Goal: Obtain resource: Download file/media

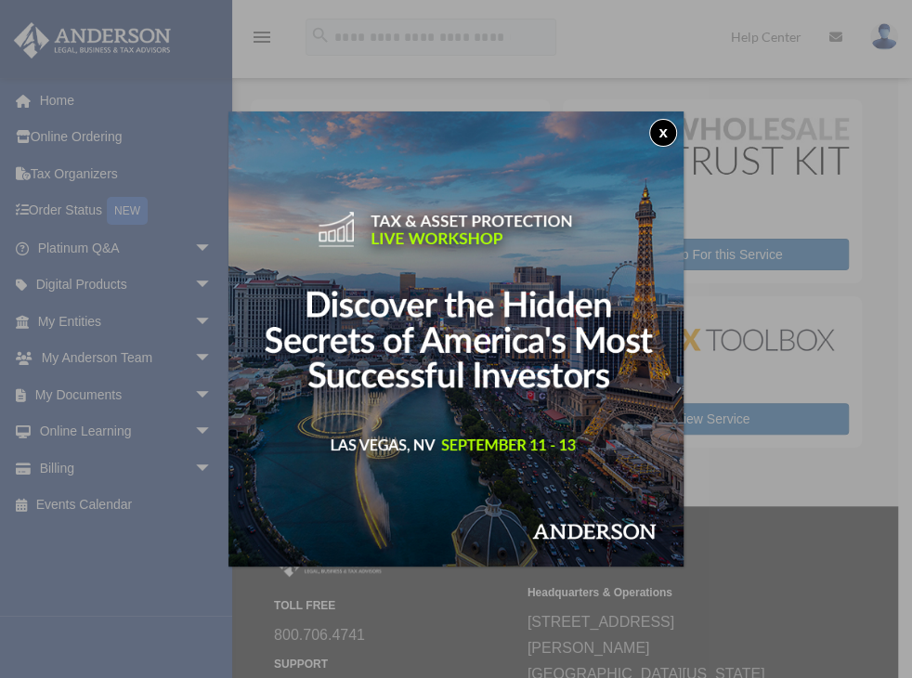
click at [662, 132] on button "x" at bounding box center [663, 133] width 28 height 28
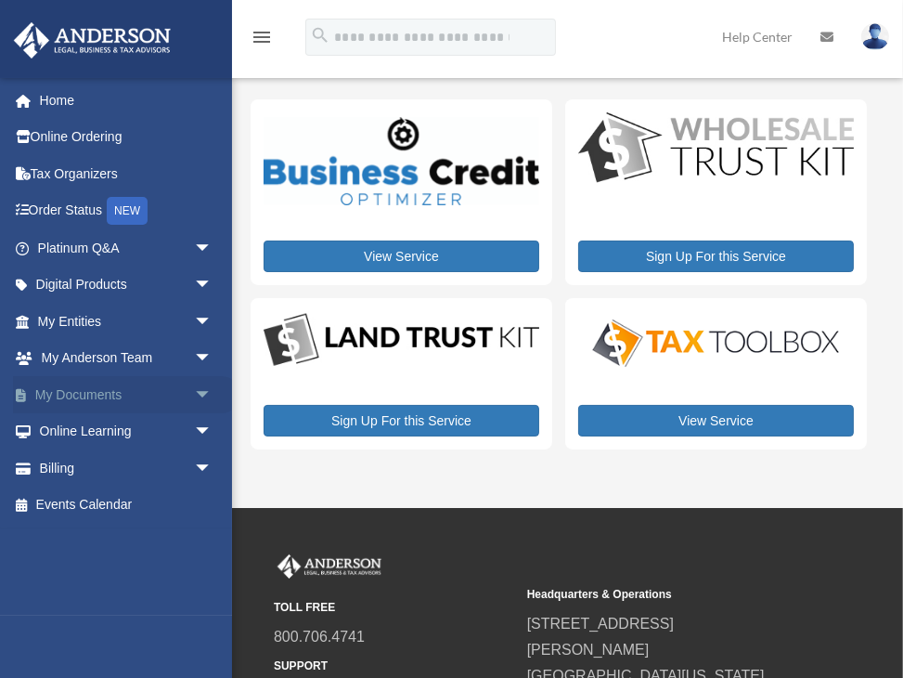
click at [88, 394] on link "My Documents arrow_drop_down" at bounding box center [126, 394] width 227 height 37
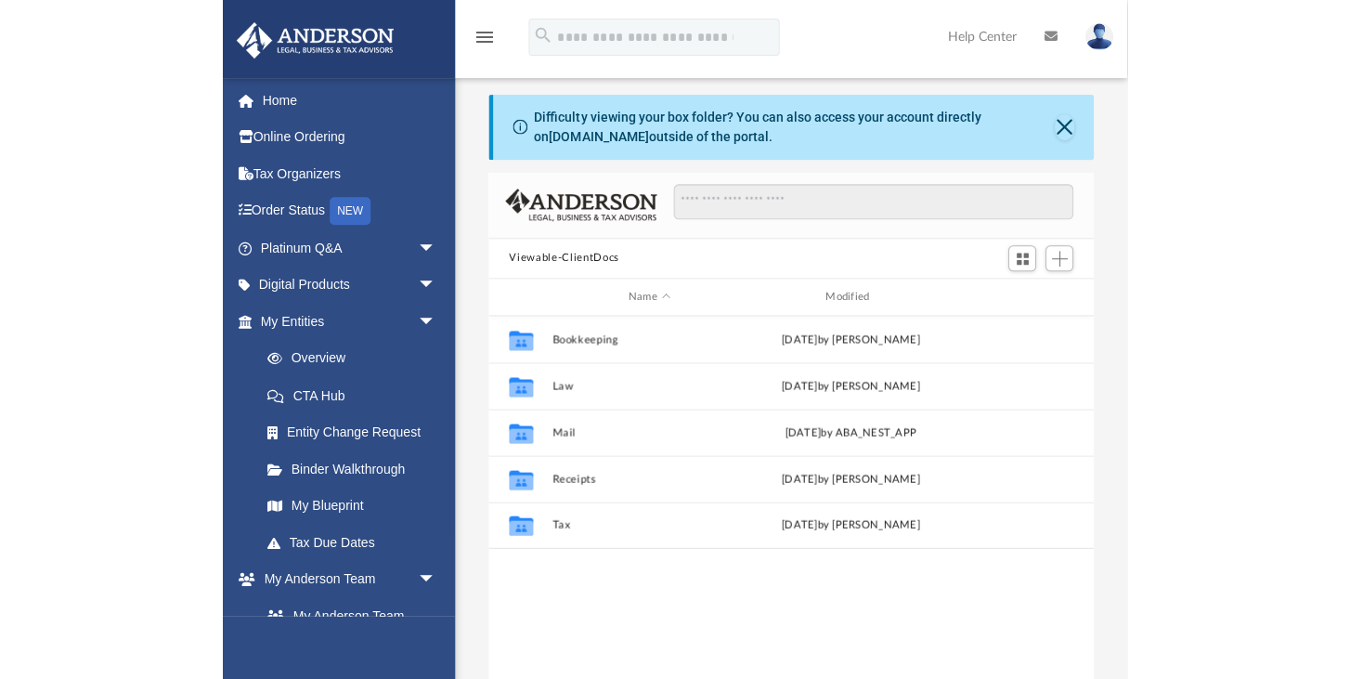
scroll to position [8, 8]
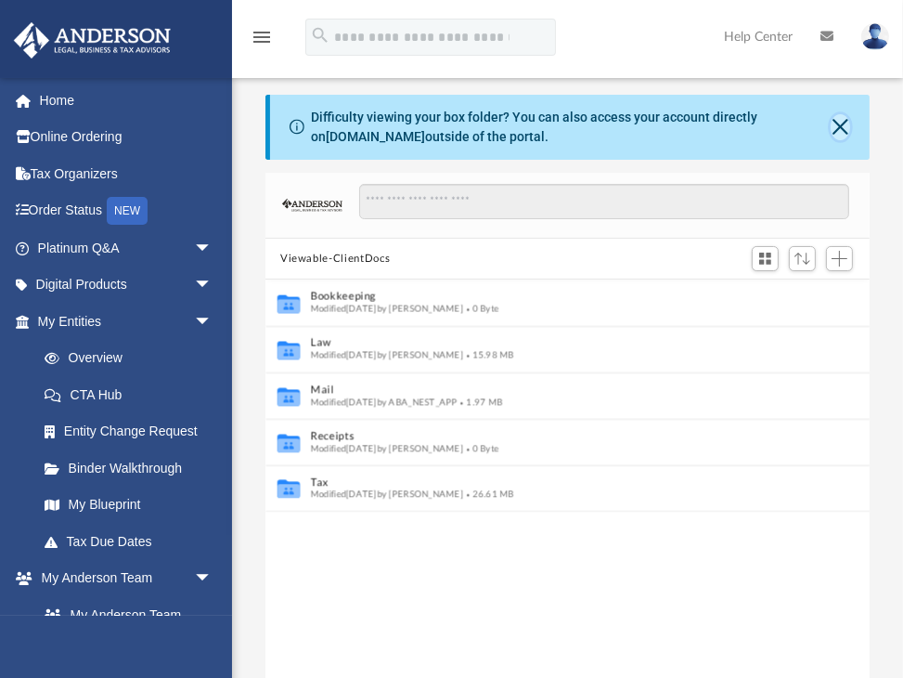
click at [836, 128] on button "Close" at bounding box center [840, 127] width 19 height 26
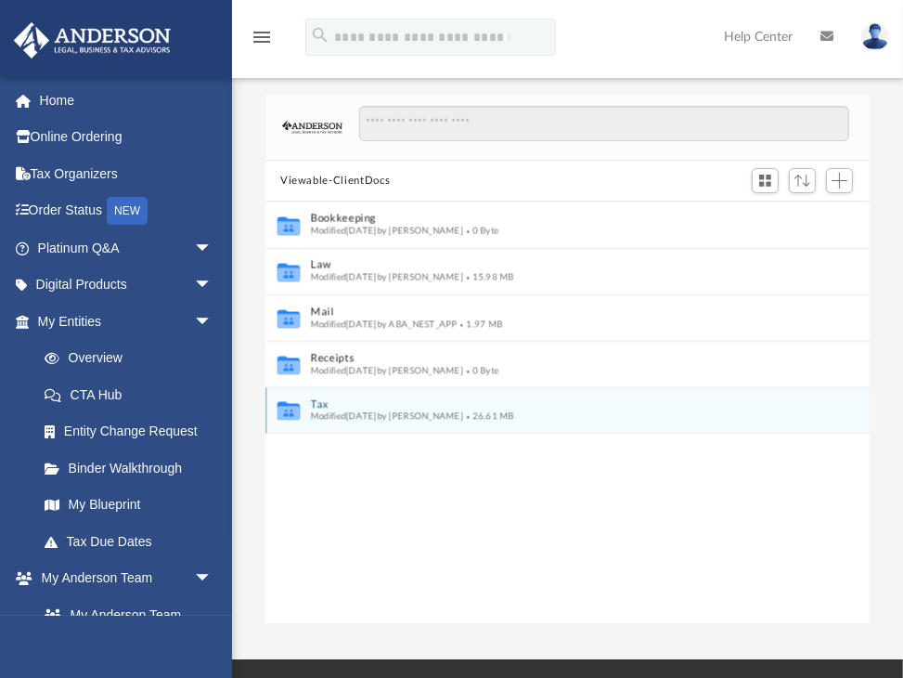
click at [357, 403] on button "Tax" at bounding box center [555, 404] width 489 height 12
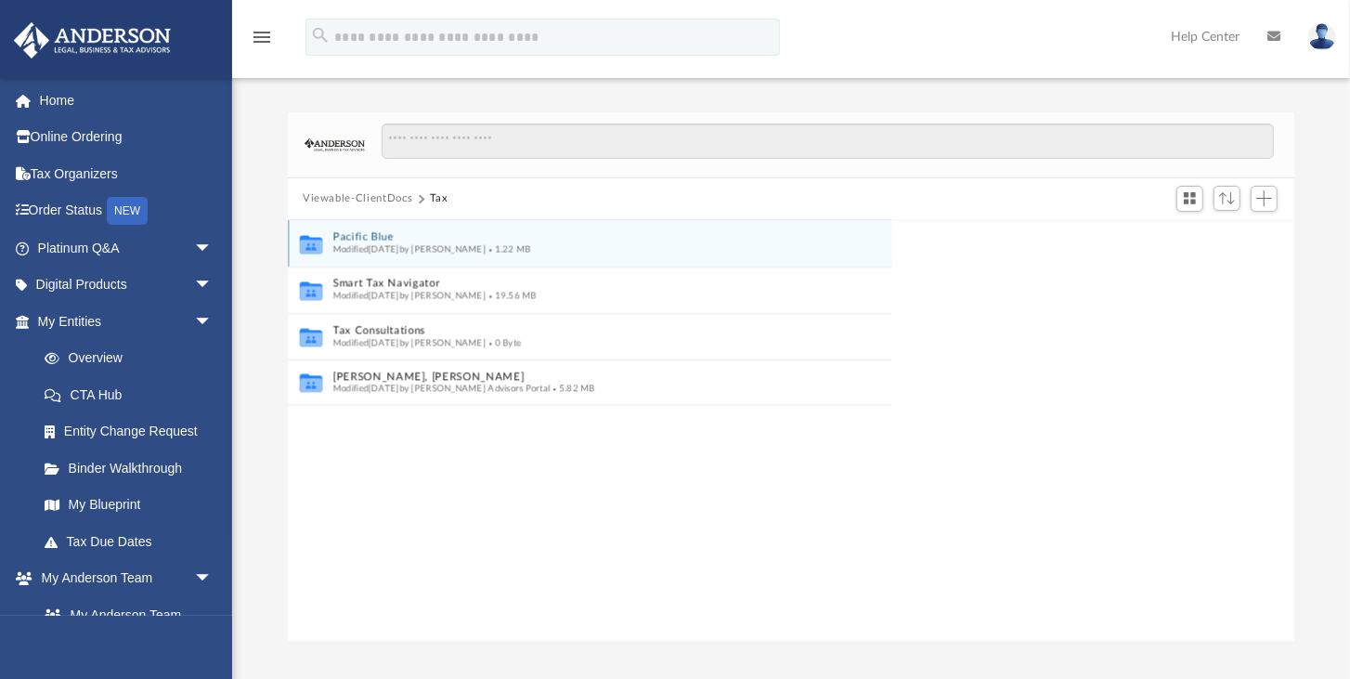
scroll to position [413, 998]
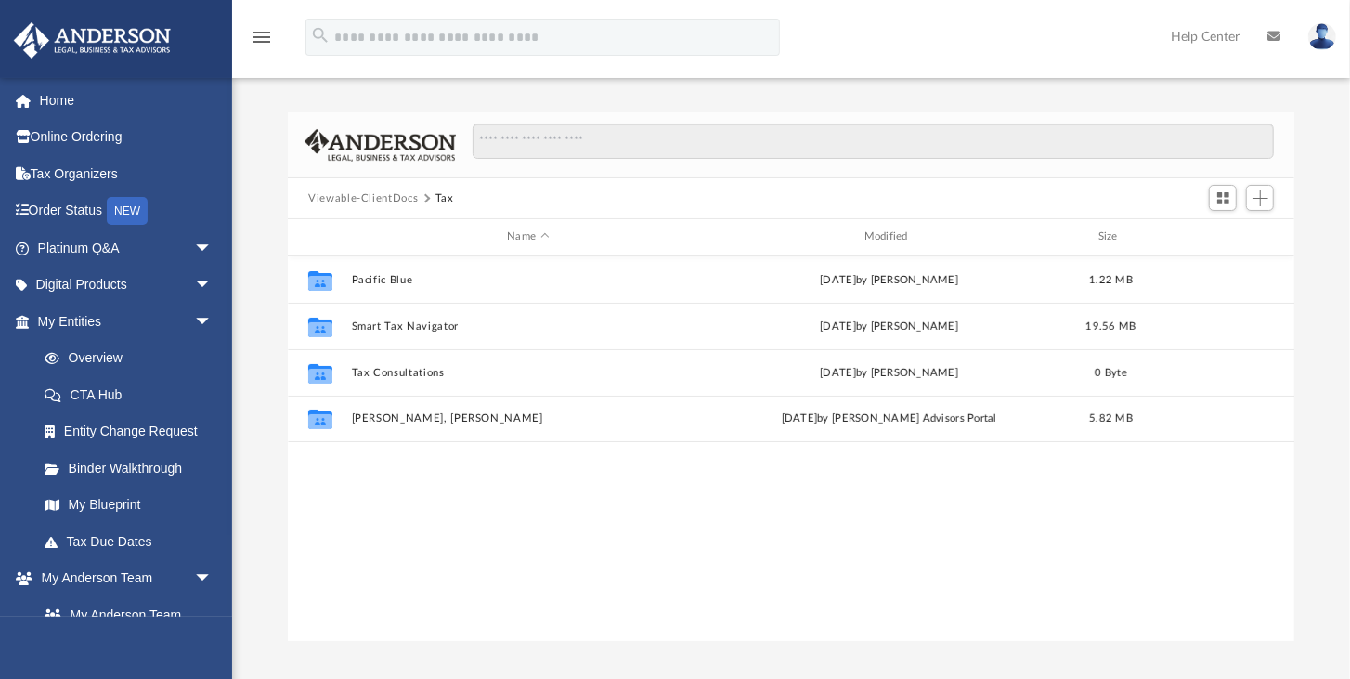
click at [566, 561] on div "Collaborated Folder Pacific Blue Thu May 29 2025 by Reba Roy 1.22 MB Collaborat…" at bounding box center [791, 448] width 1006 height 385
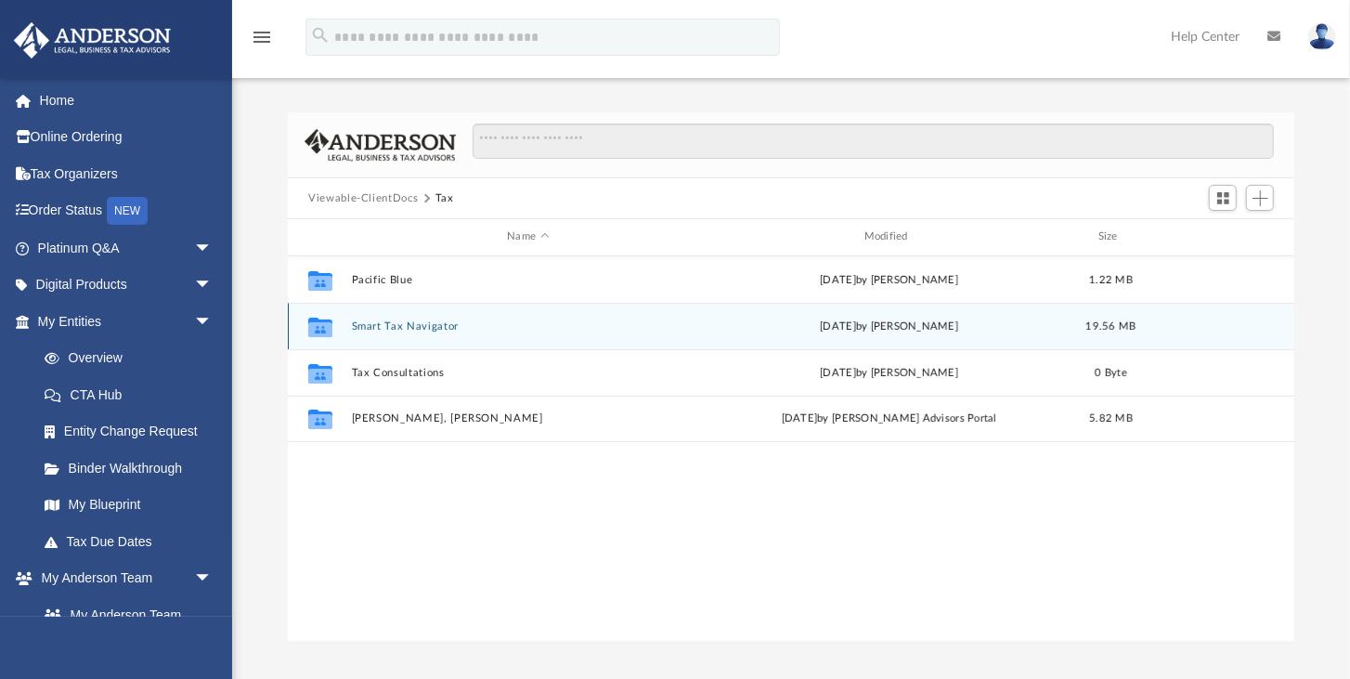
click at [417, 323] on button "Smart Tax Navigator" at bounding box center [528, 326] width 353 height 12
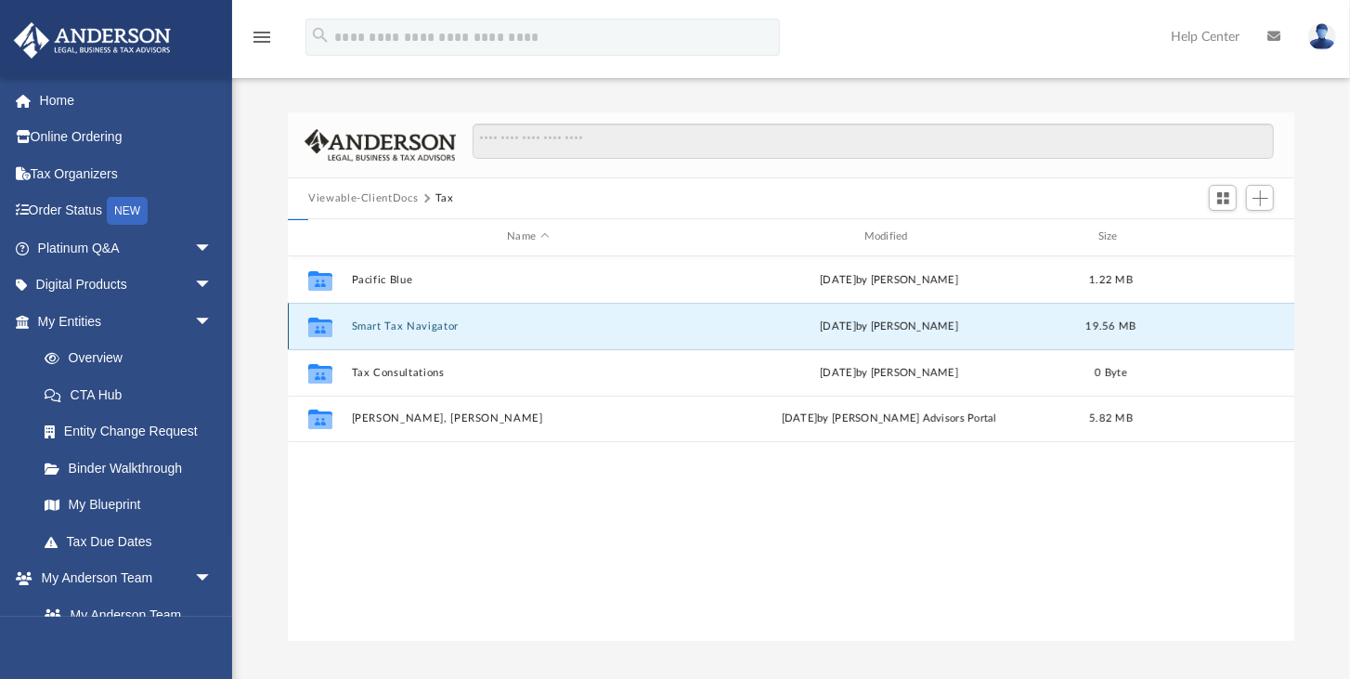
click at [417, 323] on button "Smart Tax Navigator" at bounding box center [528, 326] width 353 height 12
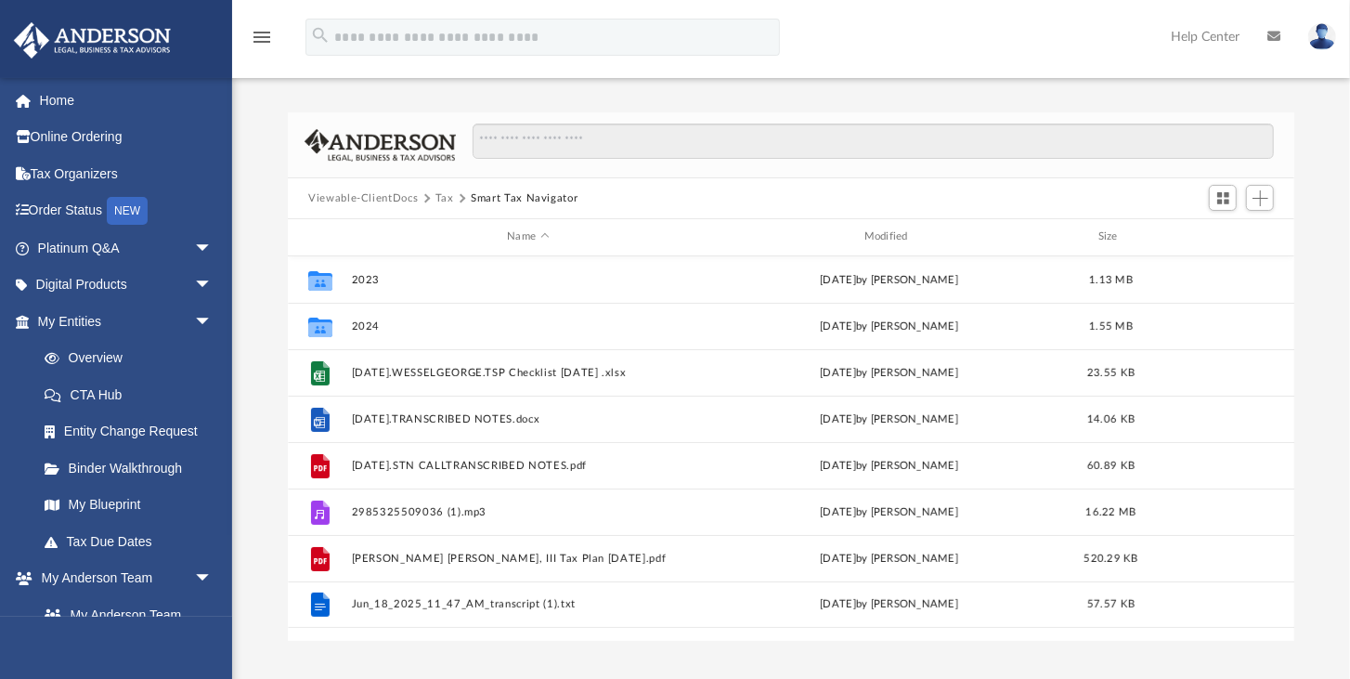
click at [448, 197] on button "Tax" at bounding box center [444, 198] width 19 height 17
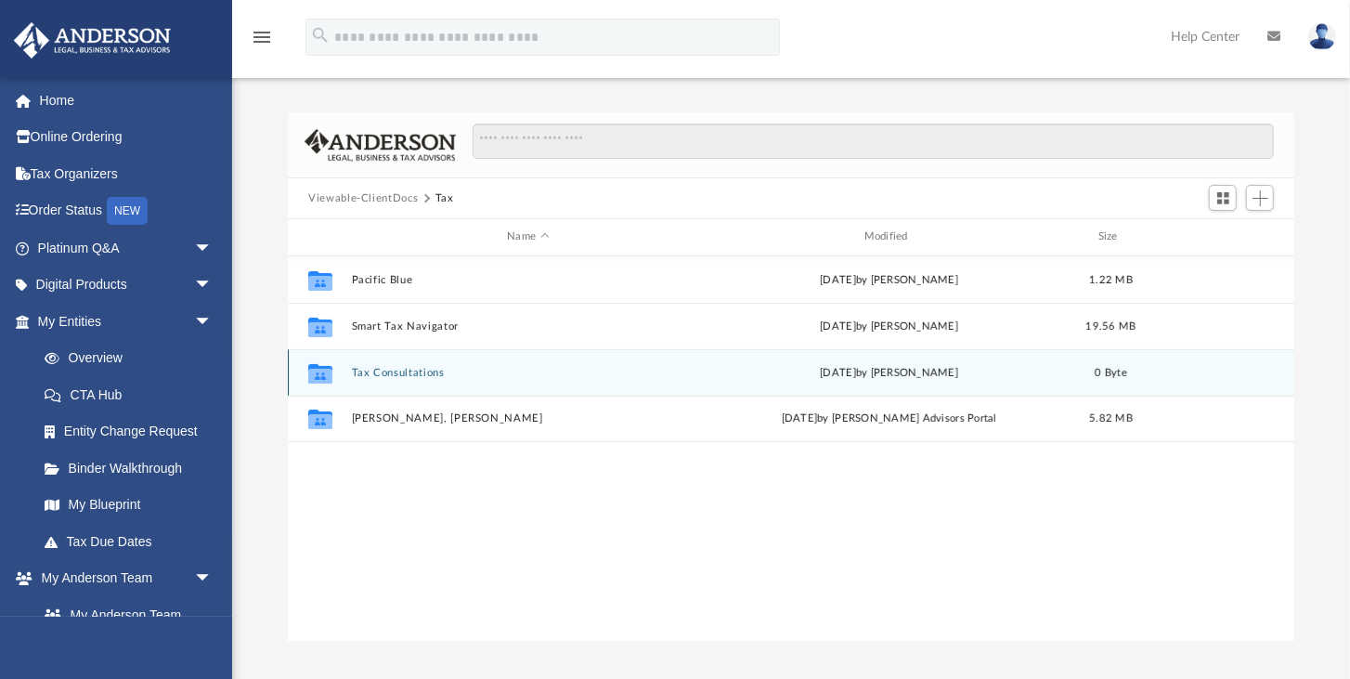
click at [467, 375] on button "Tax Consultations" at bounding box center [528, 373] width 353 height 12
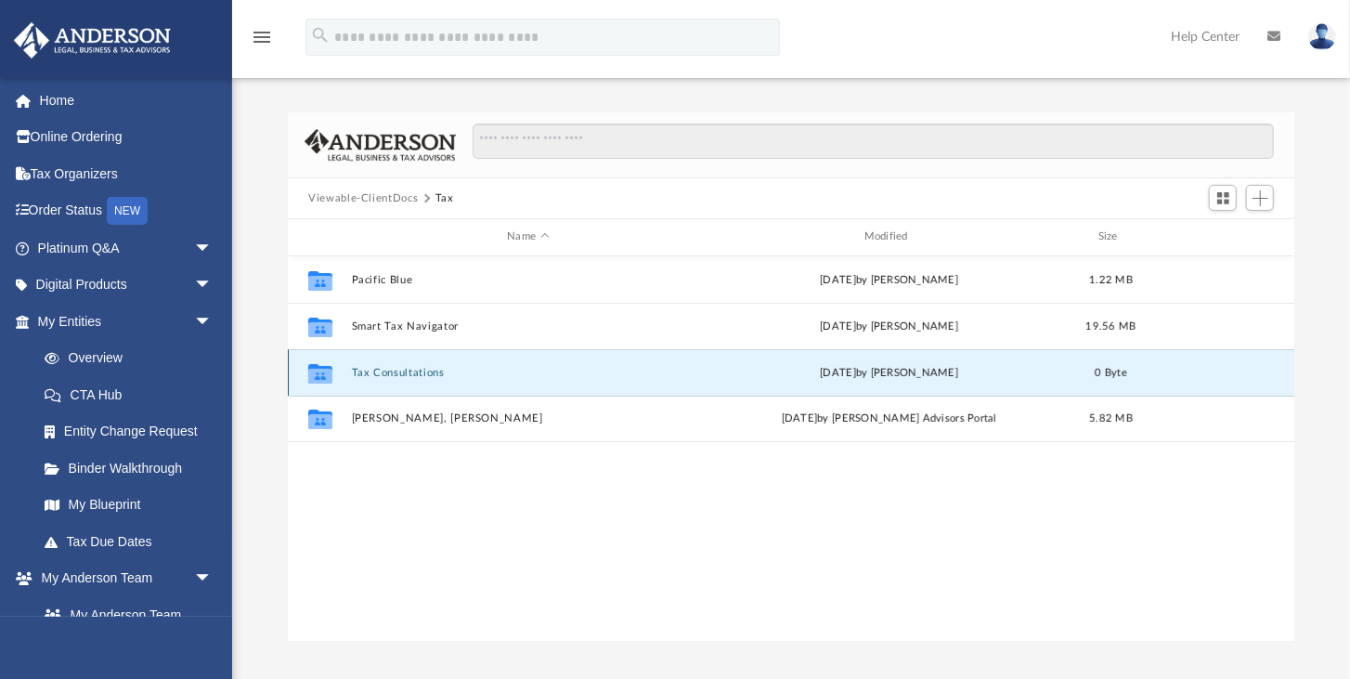
click at [467, 375] on button "Tax Consultations" at bounding box center [528, 373] width 353 height 12
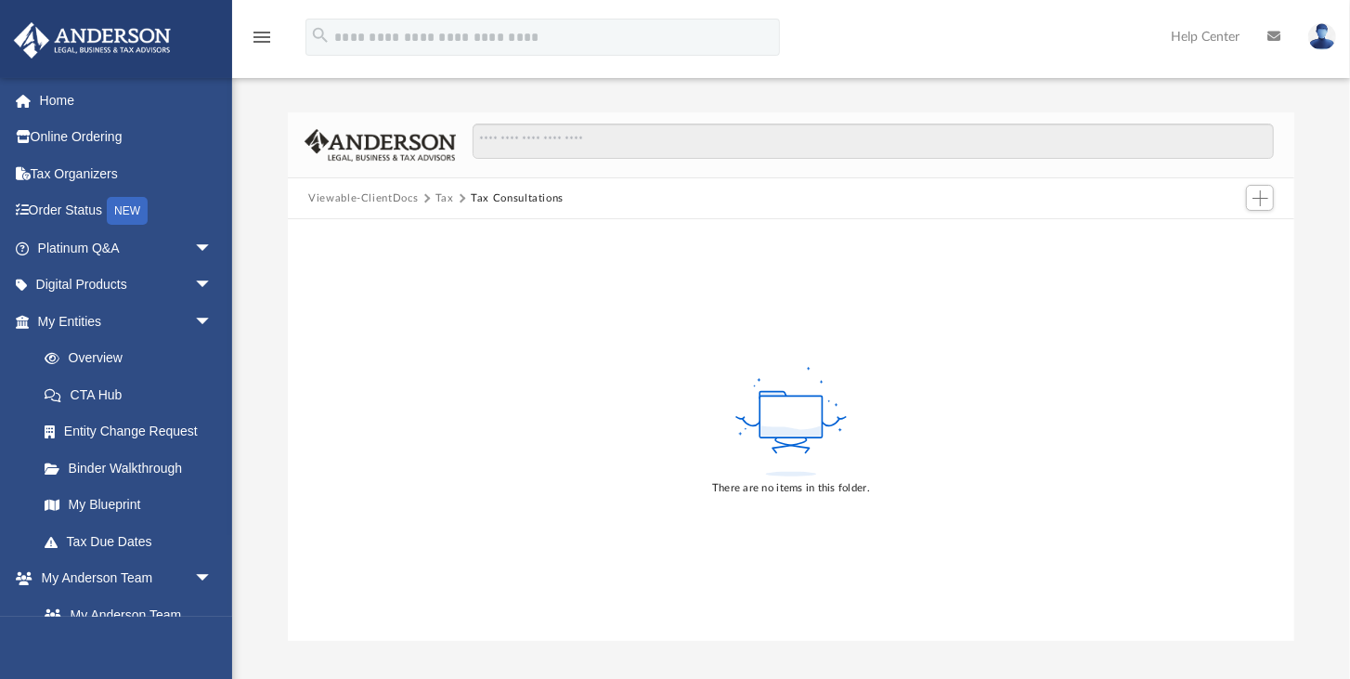
click at [443, 197] on button "Tax" at bounding box center [444, 198] width 19 height 17
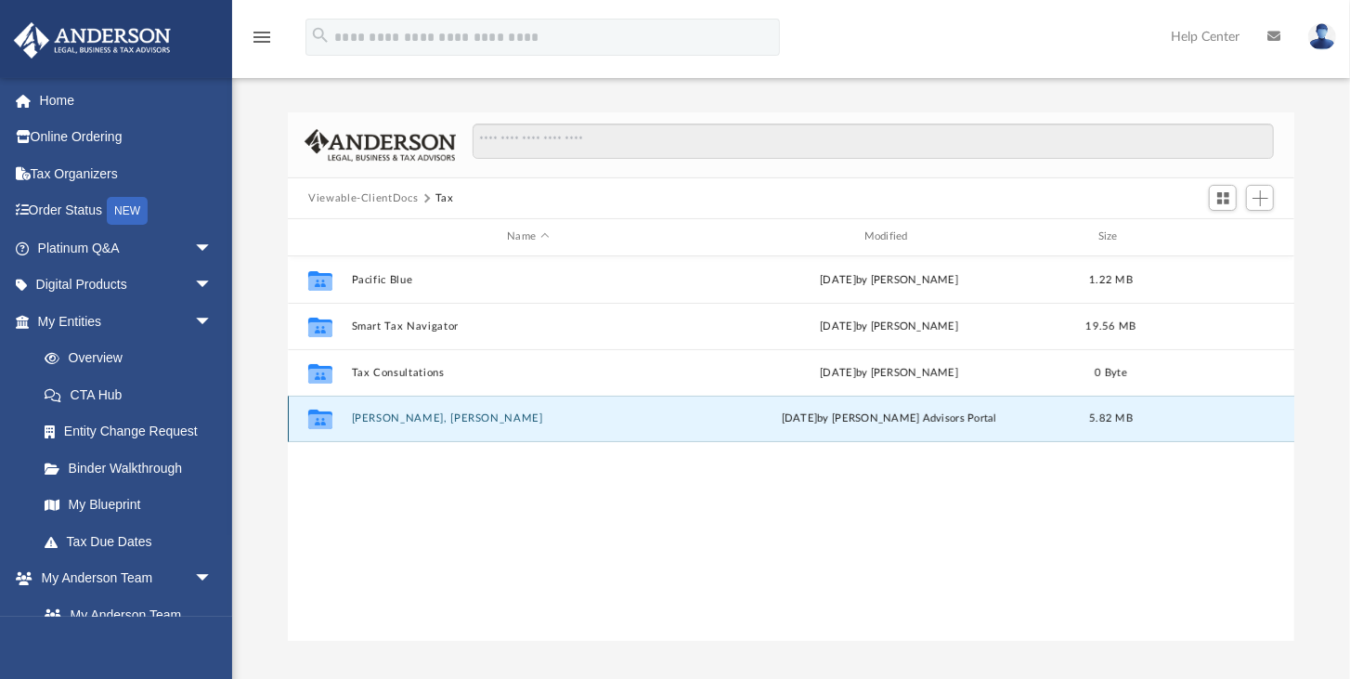
click at [459, 415] on button "Wessel III, George Allen" at bounding box center [528, 418] width 353 height 12
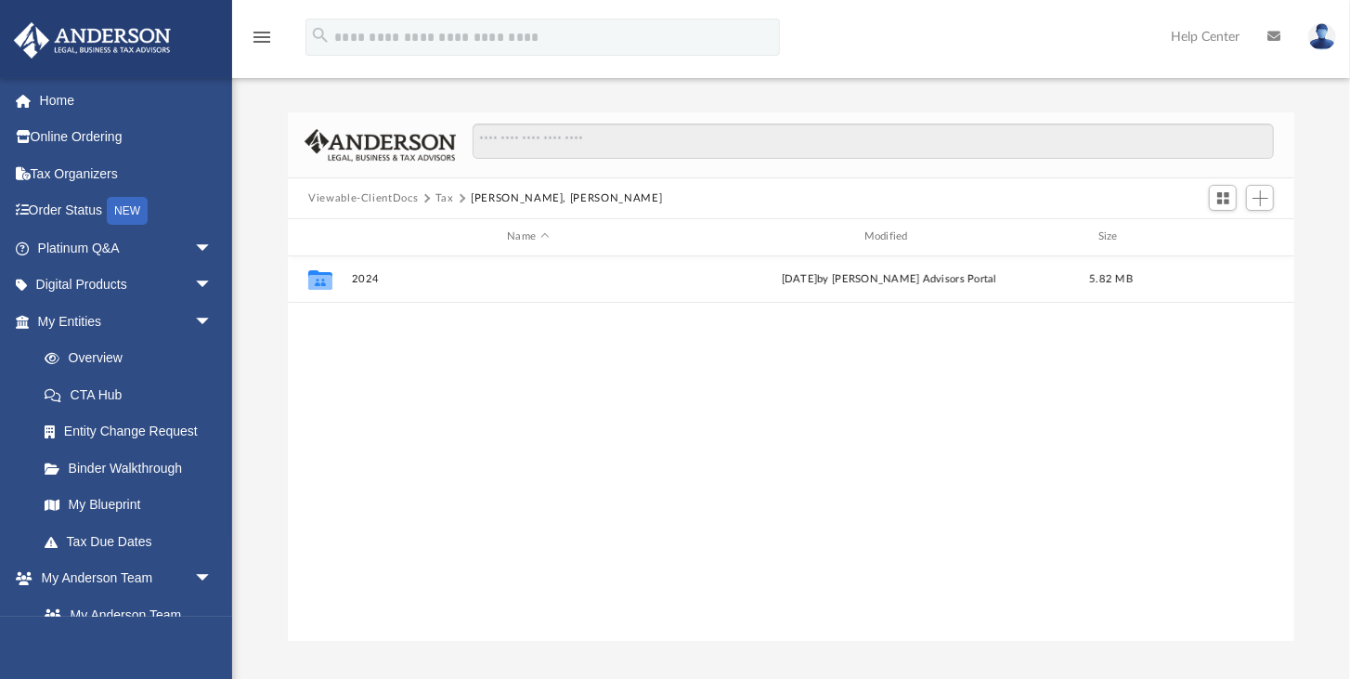
click at [442, 201] on button "Tax" at bounding box center [444, 198] width 19 height 17
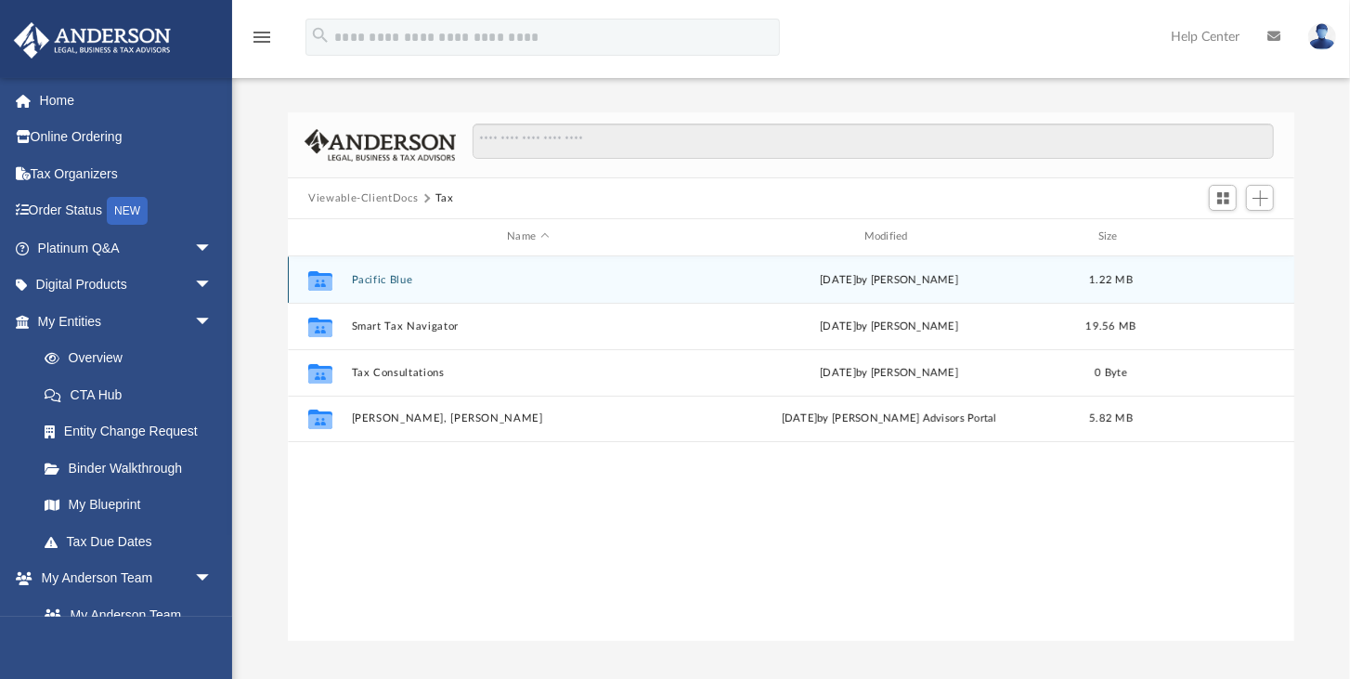
click at [451, 294] on div "Collaborated Folder Pacific Blue Thu May 29 2025 by Reba Roy 1.22 MB" at bounding box center [791, 279] width 1006 height 46
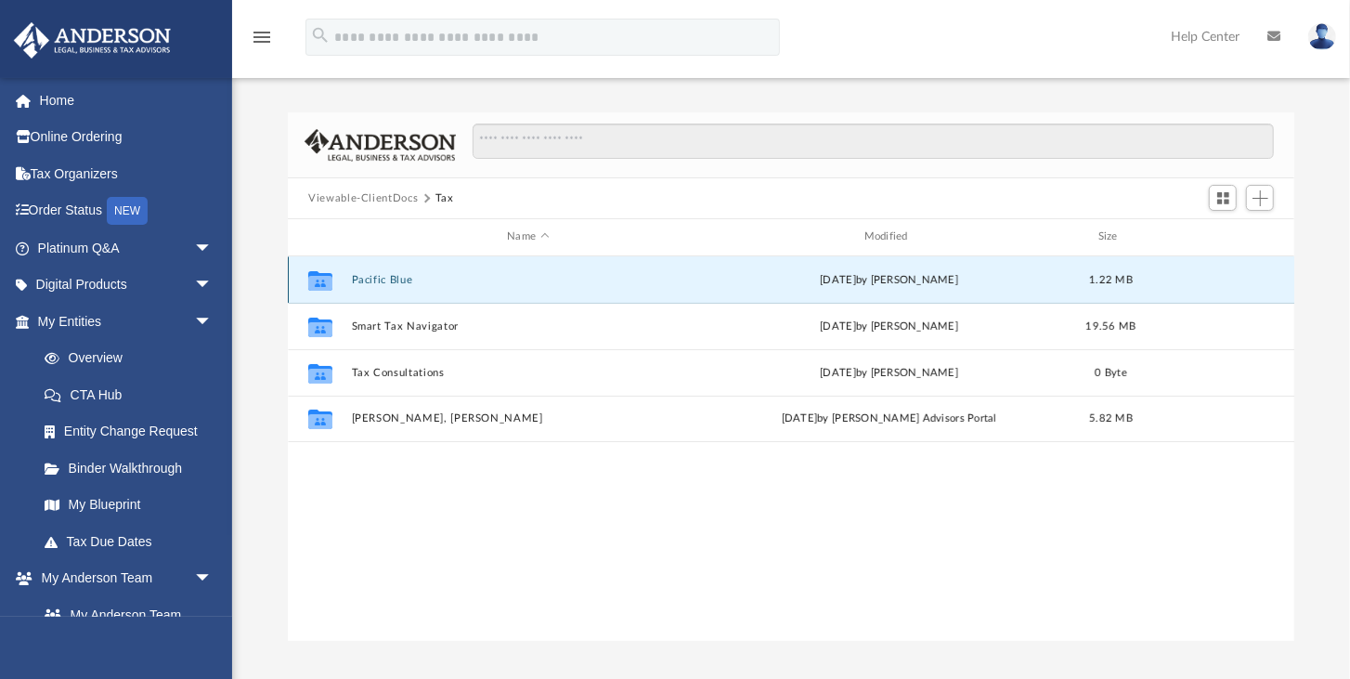
click at [451, 294] on div "Collaborated Folder Pacific Blue Thu May 29 2025 by Reba Roy 1.22 MB" at bounding box center [791, 279] width 1006 height 46
click at [383, 280] on button "Pacific Blue" at bounding box center [528, 280] width 353 height 12
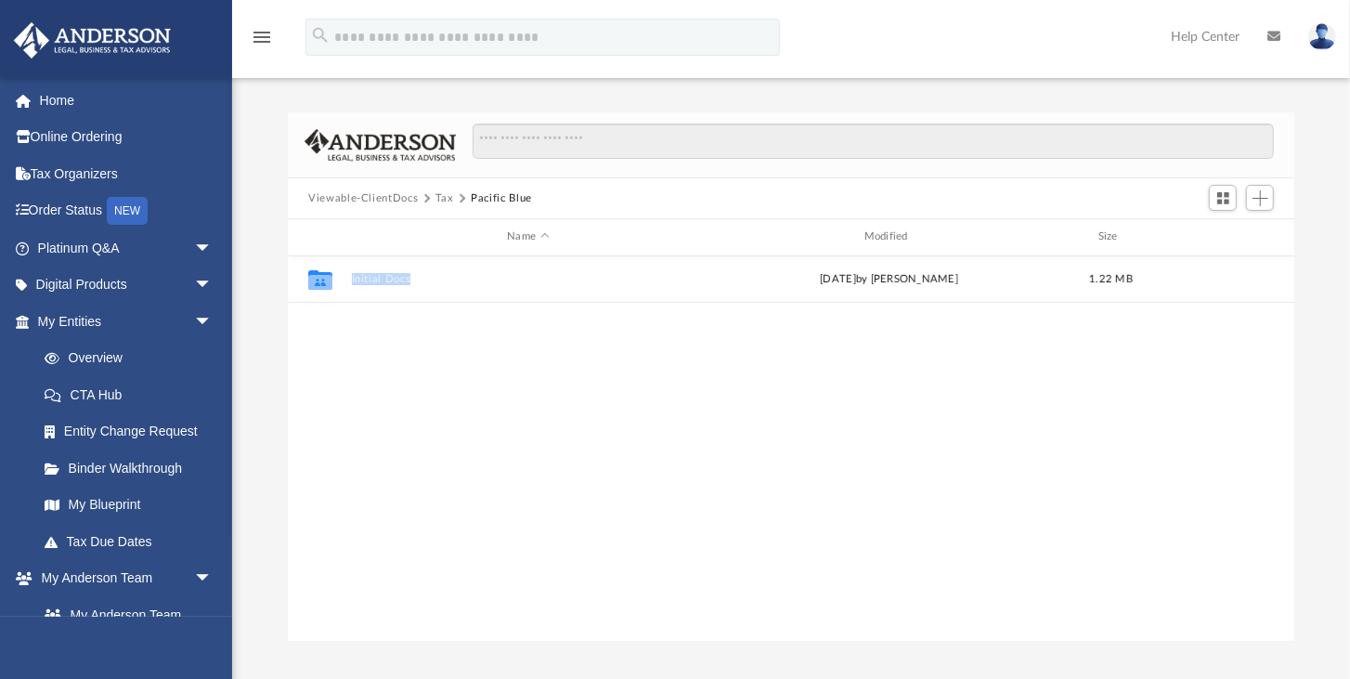
click at [439, 193] on button "Tax" at bounding box center [444, 198] width 19 height 17
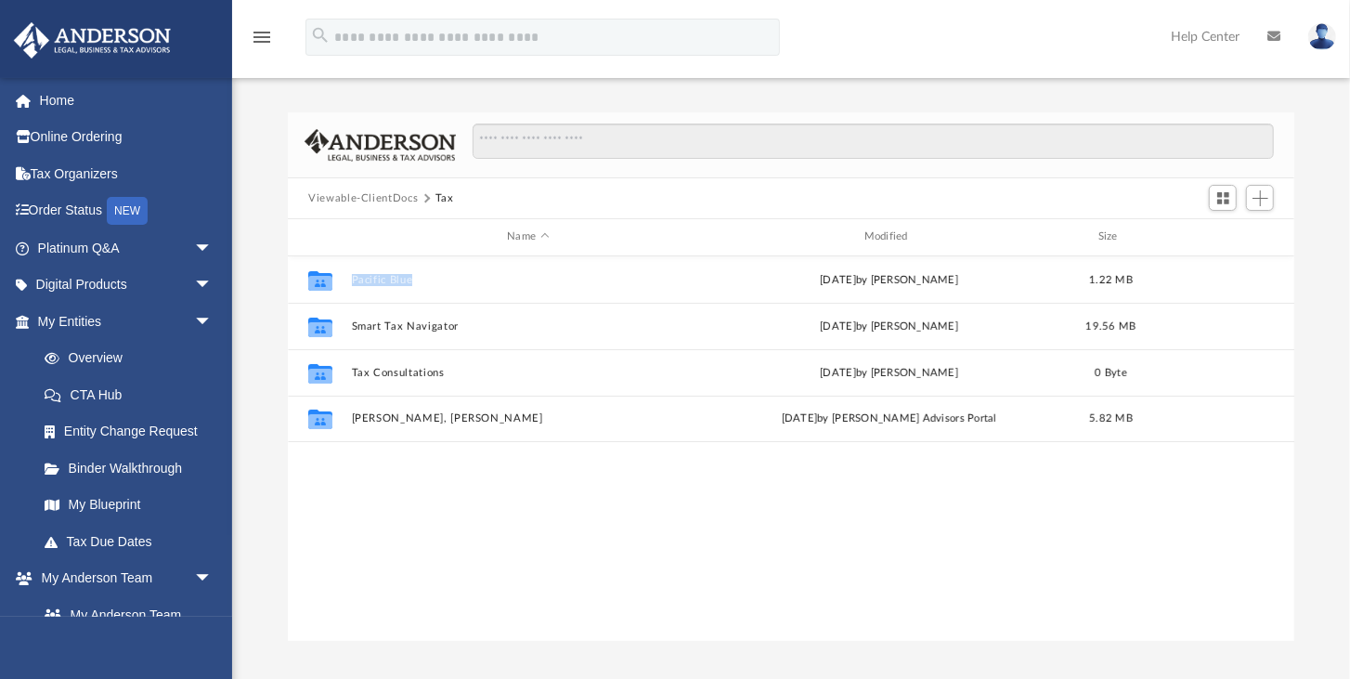
click at [395, 199] on button "Viewable-ClientDocs" at bounding box center [363, 198] width 110 height 17
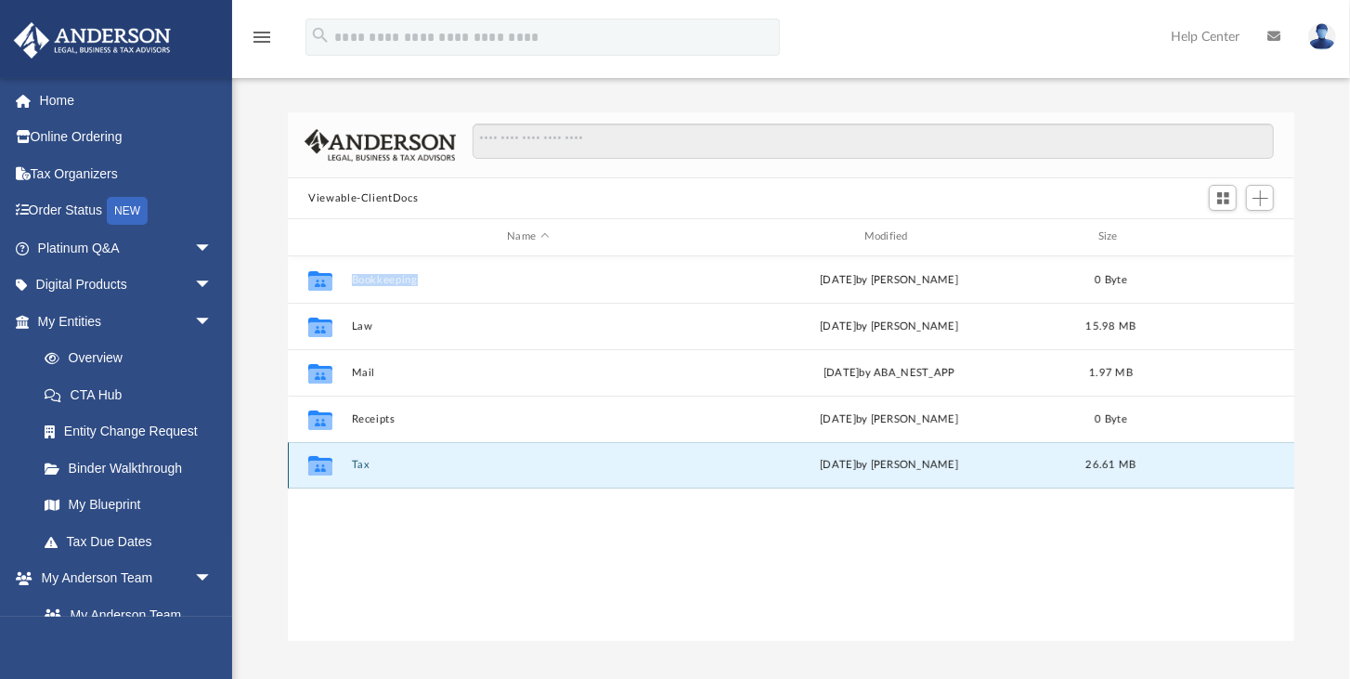
click at [360, 465] on button "Tax" at bounding box center [528, 465] width 353 height 12
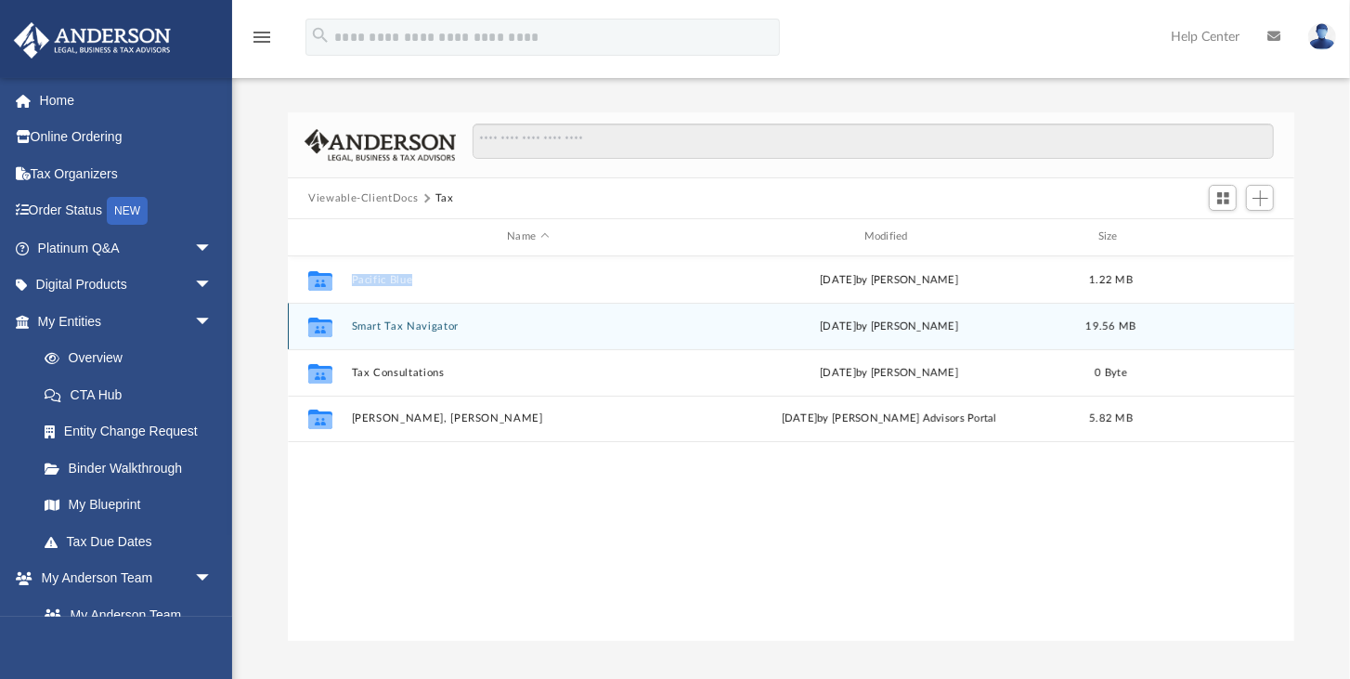
click at [396, 331] on button "Smart Tax Navigator" at bounding box center [528, 326] width 353 height 12
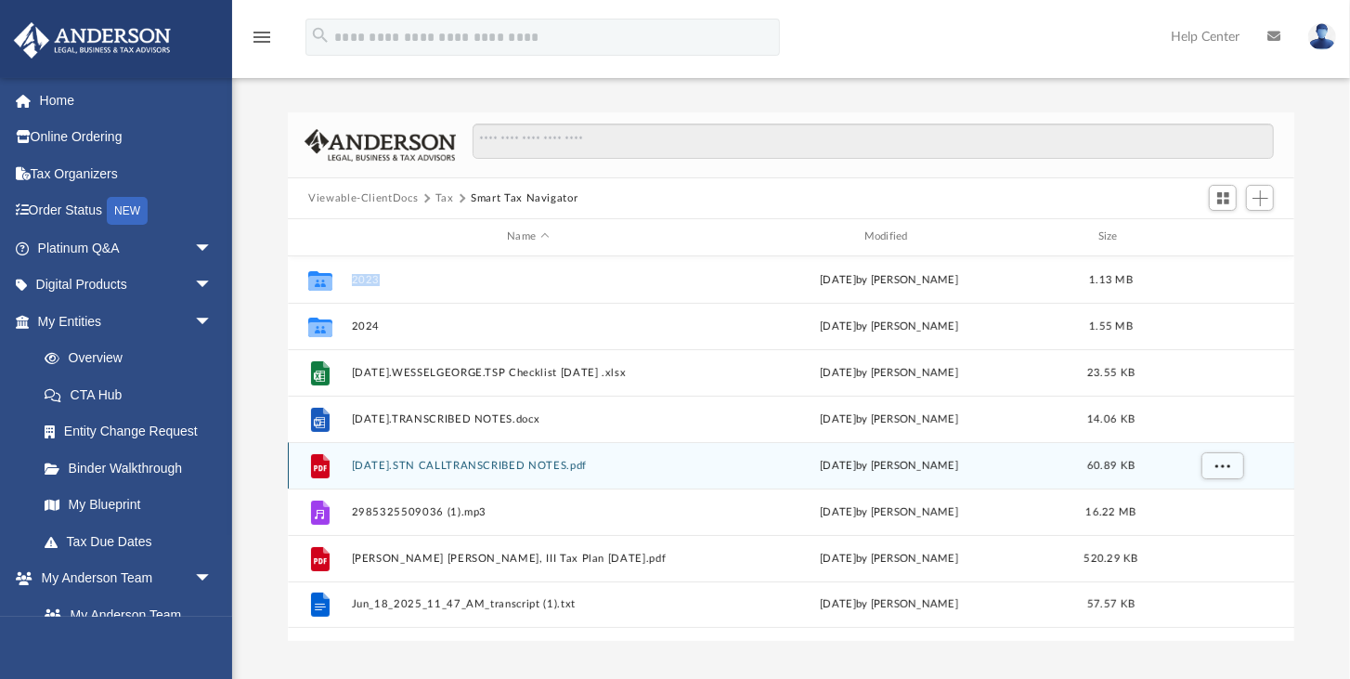
click at [528, 460] on button "25.09.05.STN CALLTRANSCRIBED NOTES.pdf" at bounding box center [528, 466] width 353 height 12
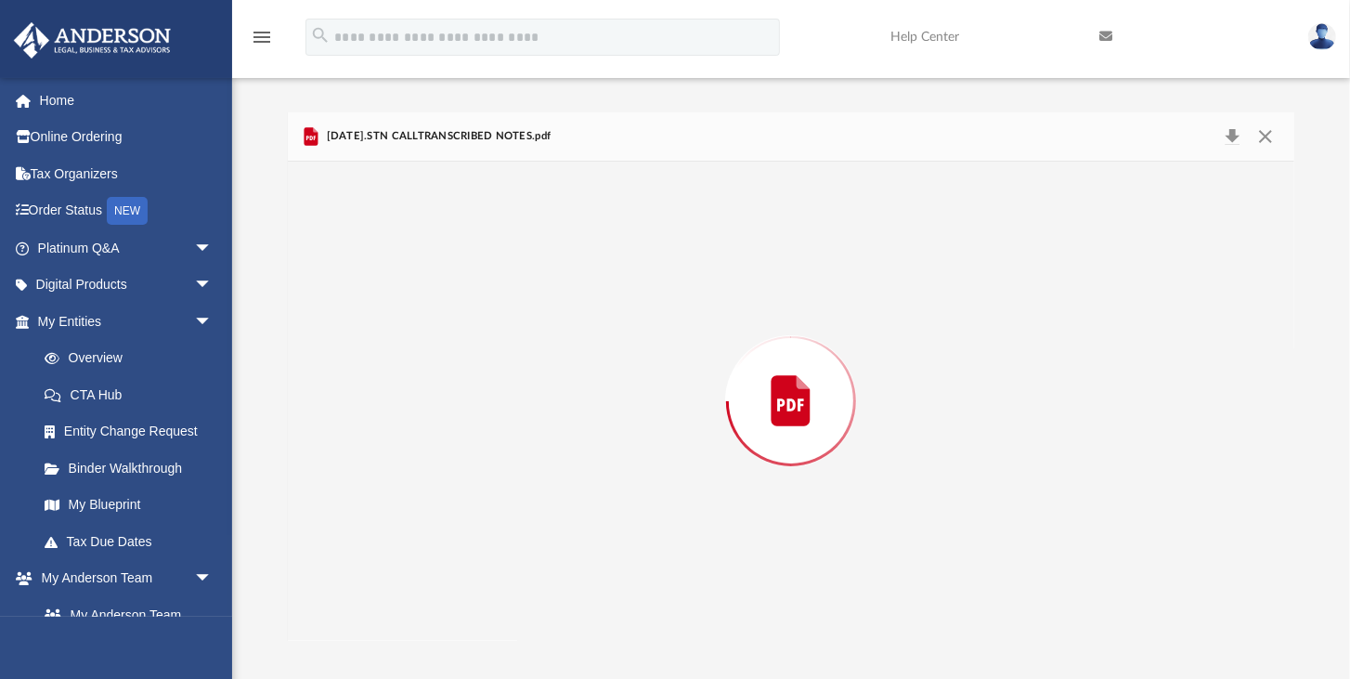
click at [528, 459] on div "Preview" at bounding box center [791, 401] width 1006 height 479
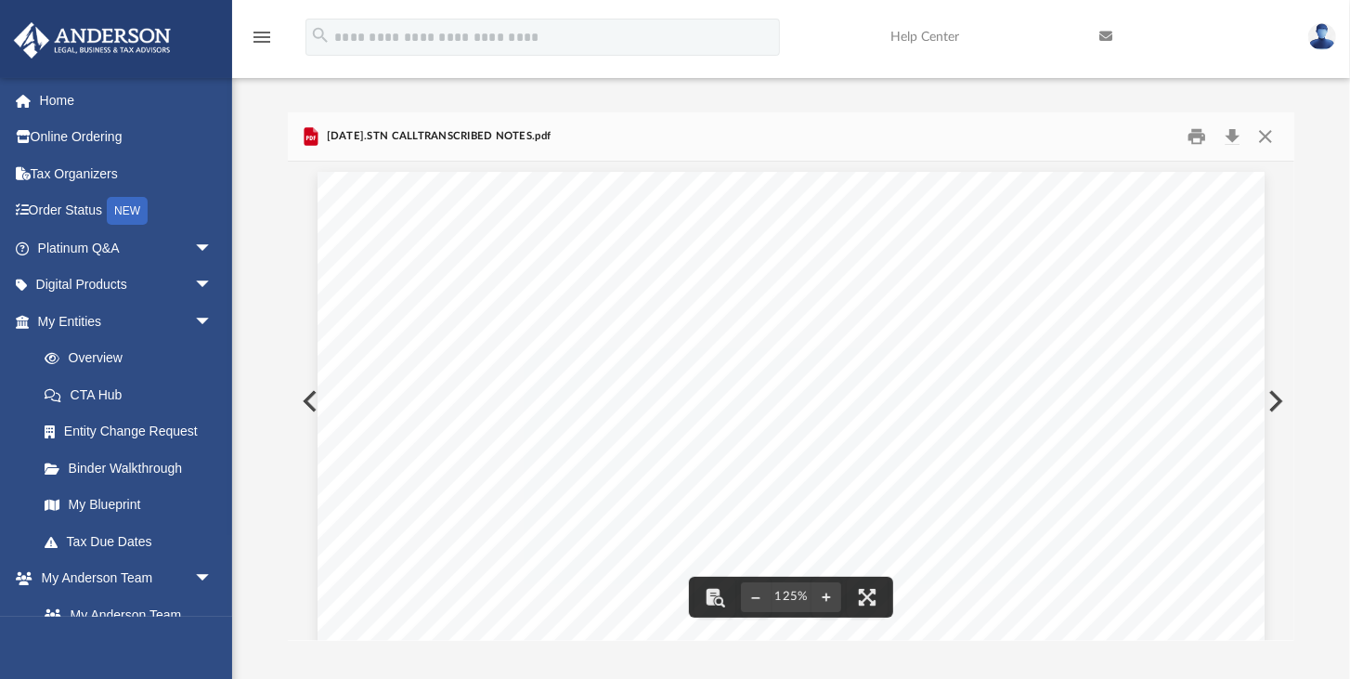
scroll to position [0, 0]
click at [911, 135] on button "Close" at bounding box center [1264, 137] width 33 height 29
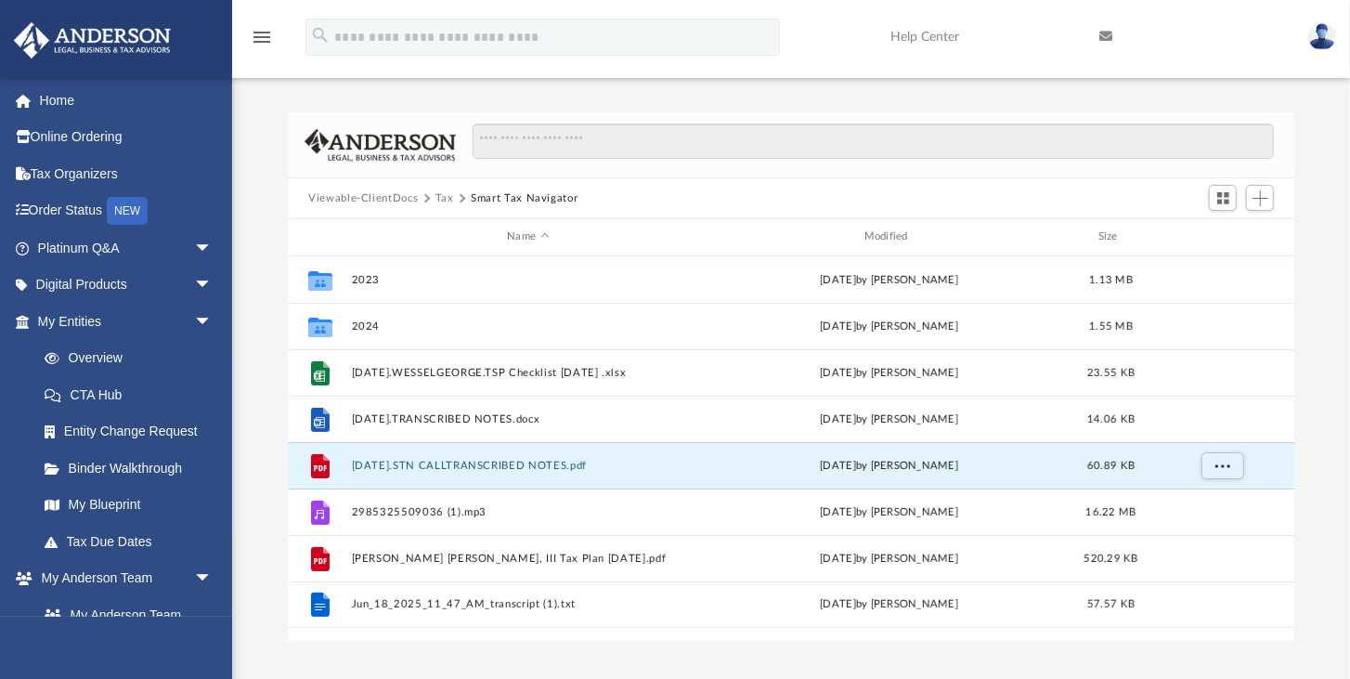
click at [275, 188] on div "Difficulty viewing your box folder? You can also access your account directly o…" at bounding box center [791, 376] width 1118 height 528
